Goal: Task Accomplishment & Management: Manage account settings

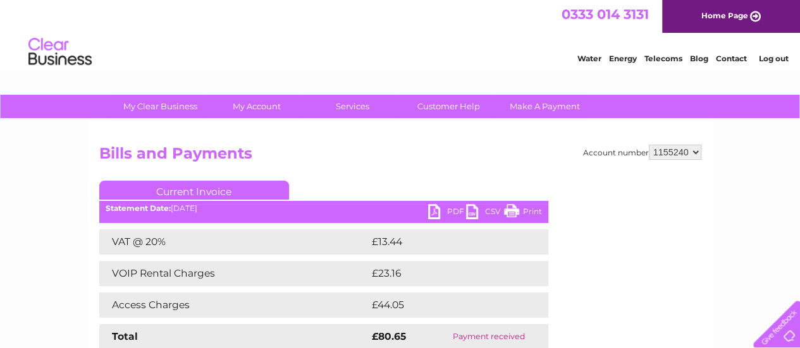
scroll to position [25, 0]
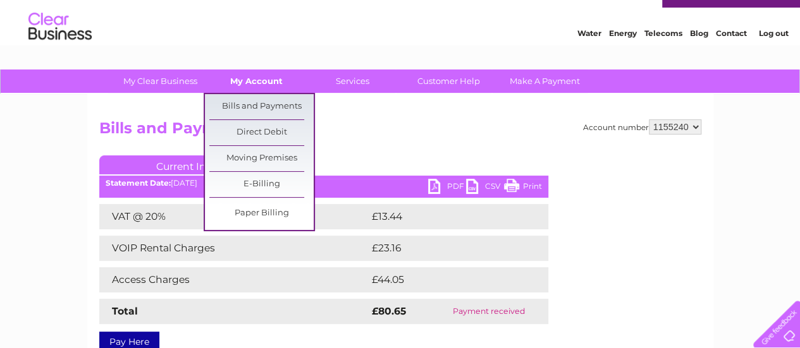
click at [255, 83] on link "My Account" at bounding box center [256, 81] width 104 height 23
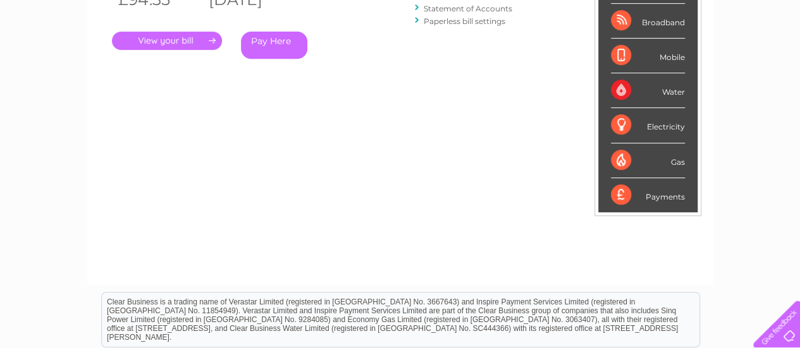
scroll to position [249, 0]
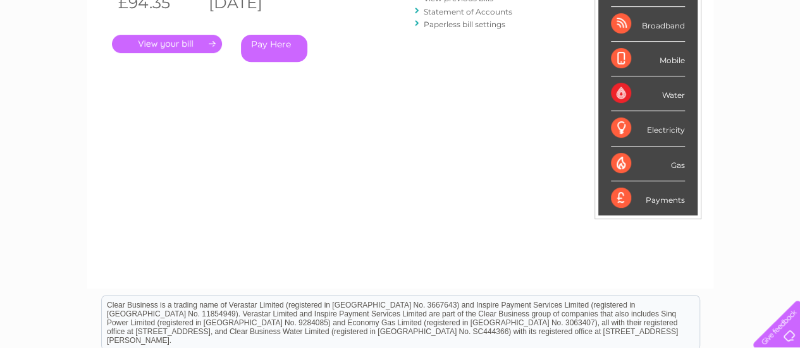
click at [186, 47] on link "." at bounding box center [167, 44] width 110 height 18
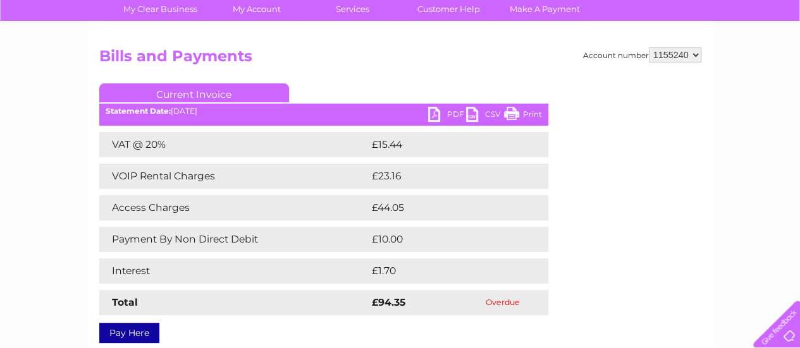
scroll to position [94, 0]
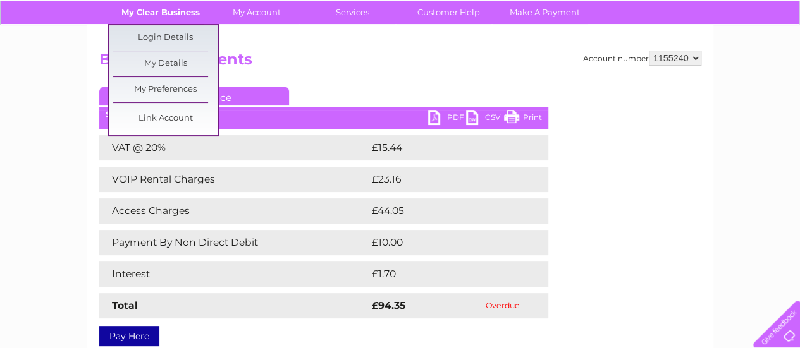
click at [148, 14] on link "My Clear Business" at bounding box center [160, 12] width 104 height 23
